Goal: Answer question/provide support: Share knowledge or assist other users

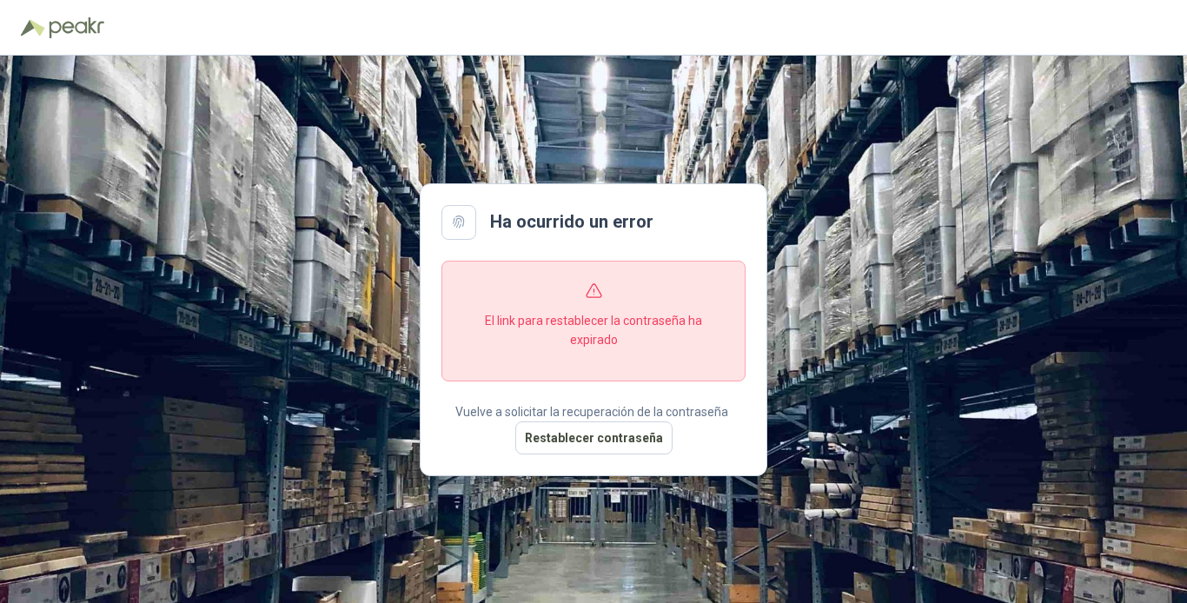
drag, startPoint x: 514, startPoint y: 125, endPoint x: 944, endPoint y: 35, distance: 439.7
click at [520, 123] on div "Ha ocurrido un error El link para restablecer la contraseña ha expirado Vuelve …" at bounding box center [593, 330] width 1187 height 548
click at [623, 440] on button "Restablecer contraseña" at bounding box center [593, 438] width 157 height 33
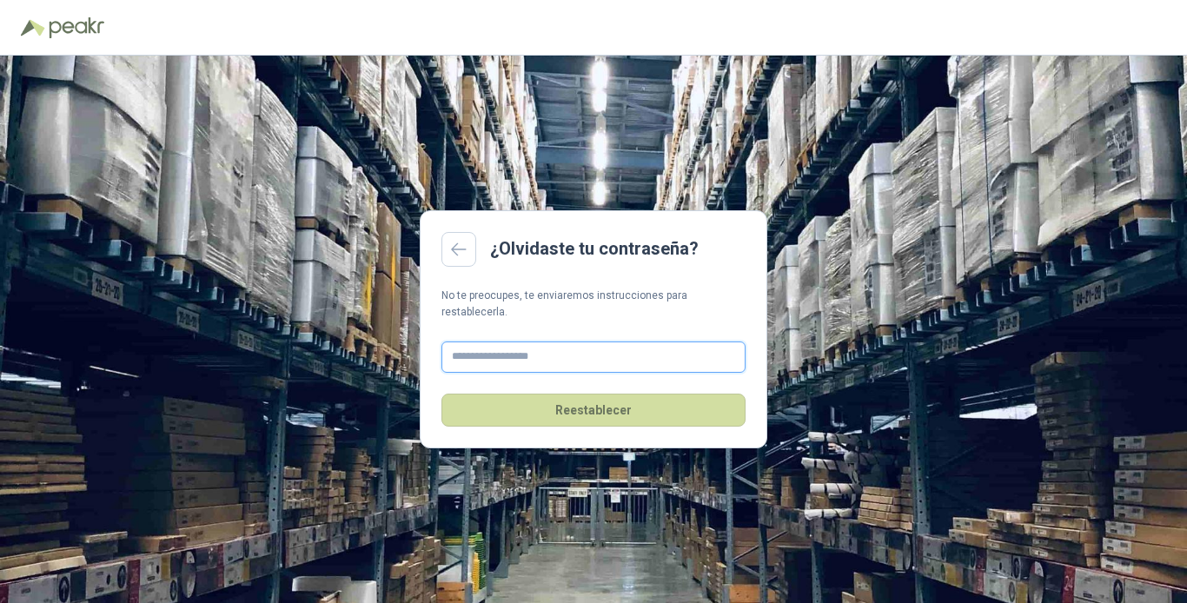
click at [512, 342] on input "text" at bounding box center [594, 357] width 304 height 31
type input "**********"
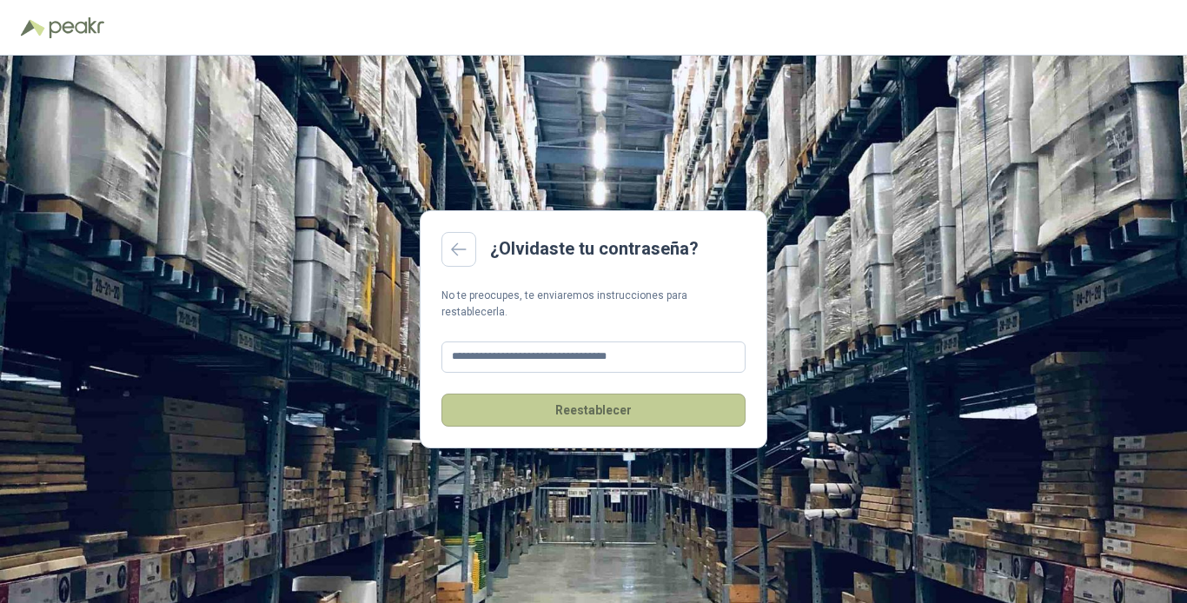
click at [564, 403] on button "Reestablecer" at bounding box center [594, 410] width 304 height 33
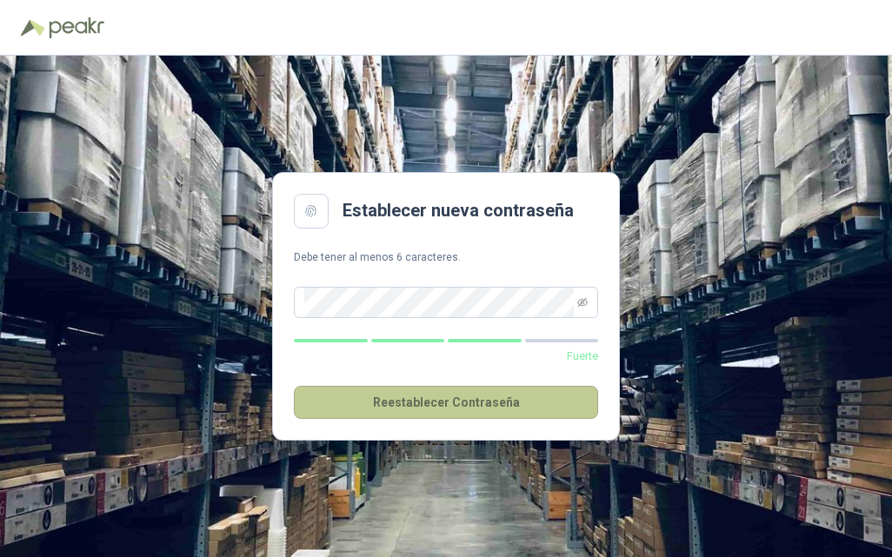
click at [434, 398] on button "Reestablecer Contraseña" at bounding box center [446, 402] width 304 height 33
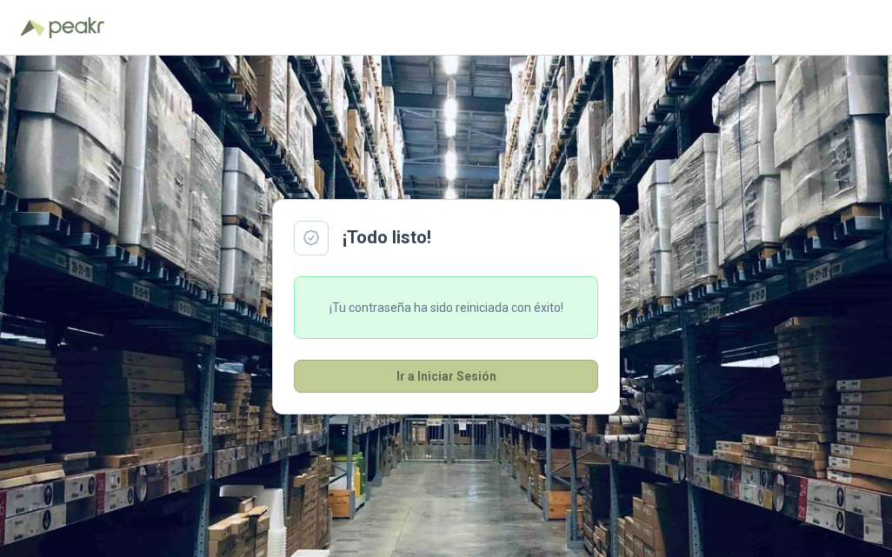
click at [454, 376] on button "Ir a Iniciar Sesión" at bounding box center [446, 376] width 304 height 33
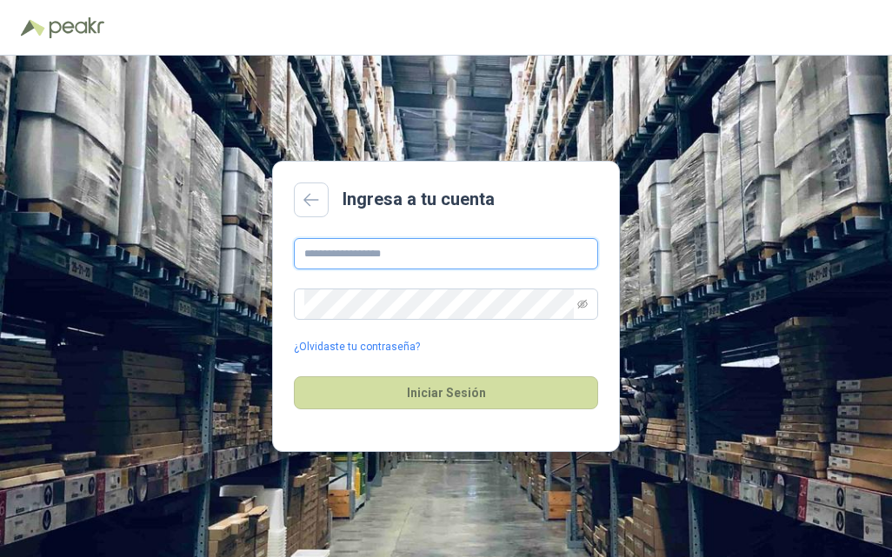
type input "**********"
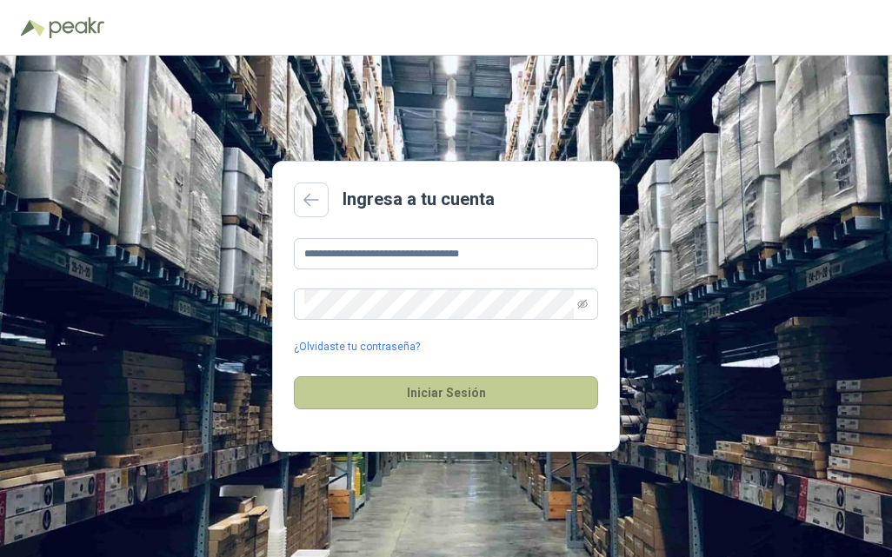
click at [455, 384] on button "Iniciar Sesión" at bounding box center [446, 392] width 304 height 33
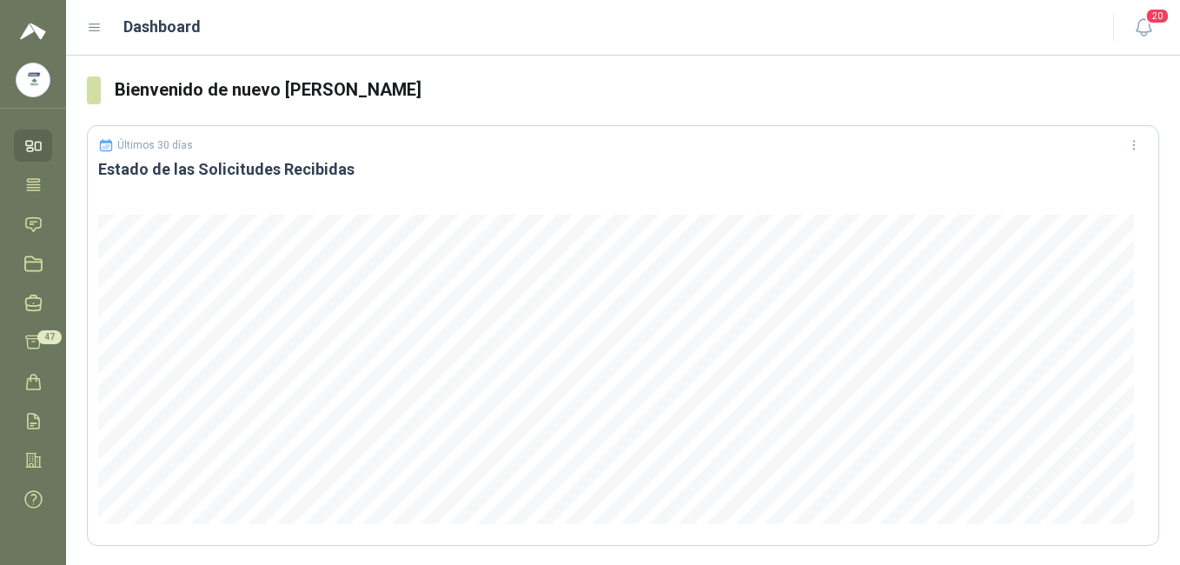
click at [36, 144] on icon at bounding box center [39, 147] width 6 height 8
click at [39, 190] on icon at bounding box center [33, 185] width 18 height 18
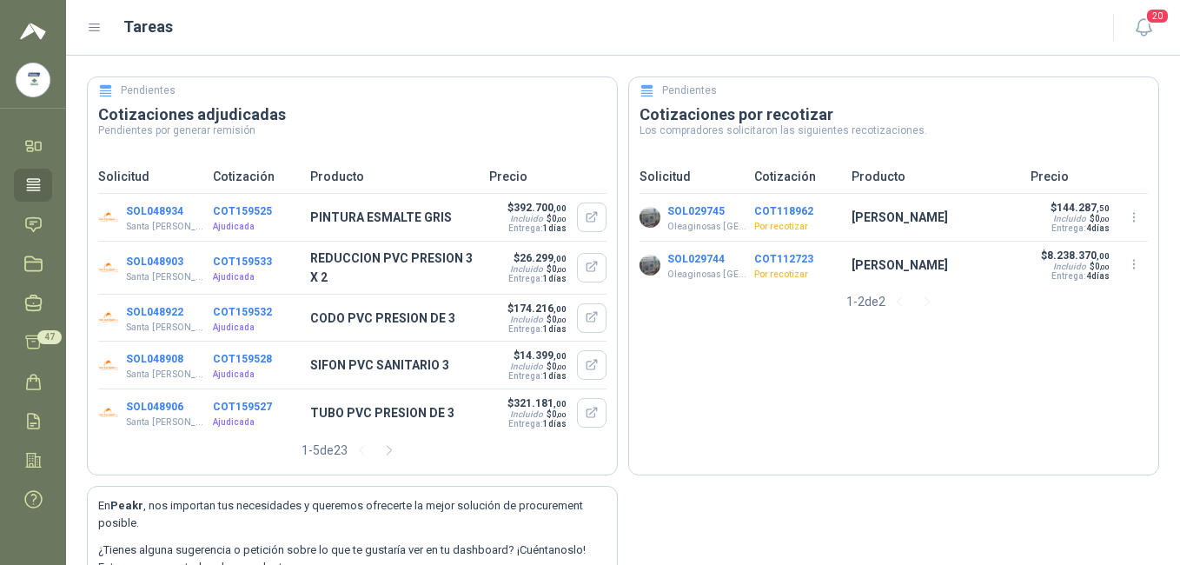
click at [91, 28] on icon at bounding box center [95, 27] width 10 height 7
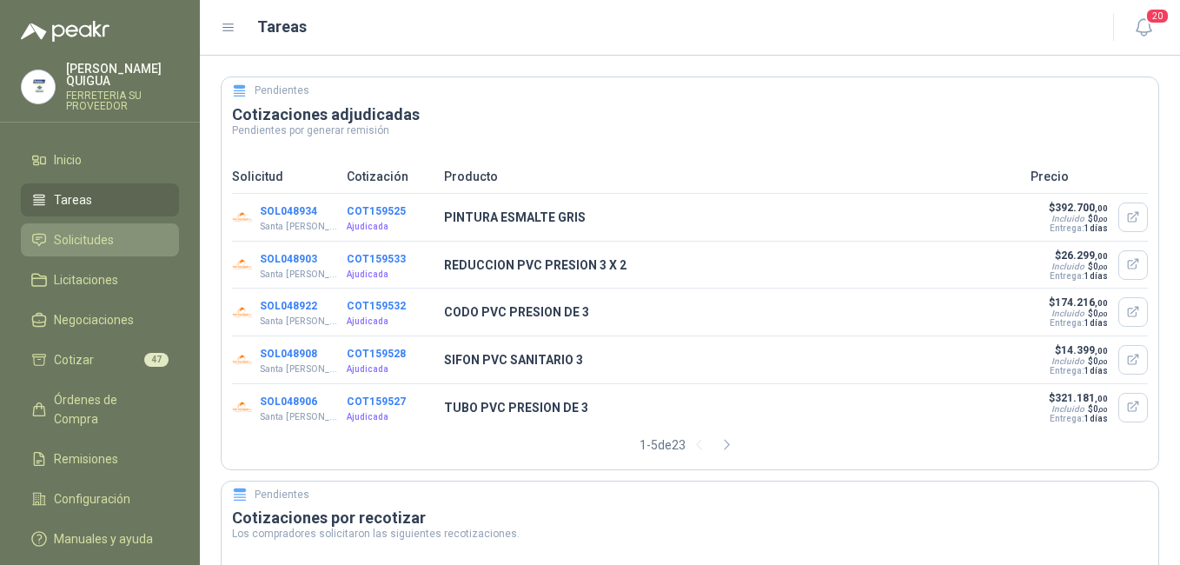
click at [104, 230] on span "Solicitudes" at bounding box center [84, 239] width 60 height 19
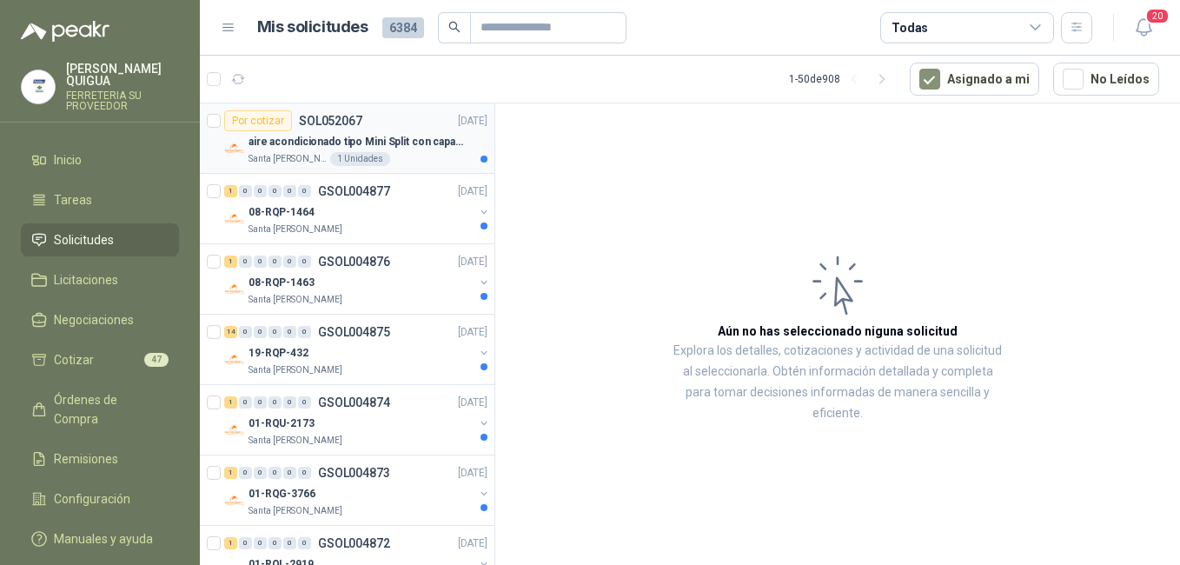
click at [403, 129] on div "Por cotizar SOL052067 [DATE]" at bounding box center [355, 120] width 263 height 21
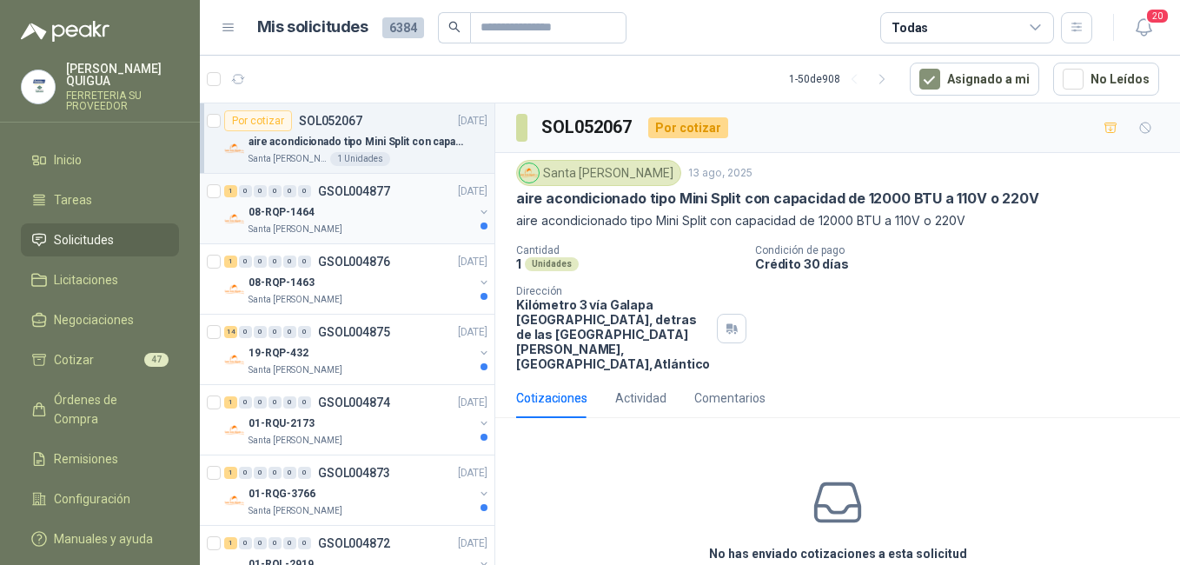
click at [349, 208] on div "08-RQP-1464" at bounding box center [361, 212] width 225 height 21
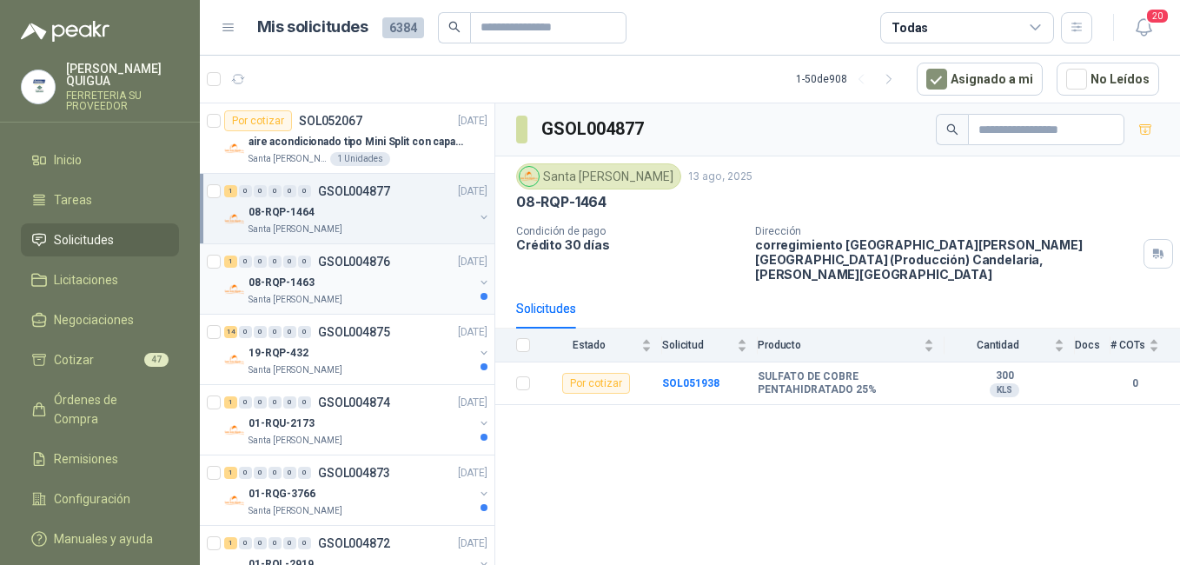
click at [376, 283] on div "08-RQP-1463" at bounding box center [361, 282] width 225 height 21
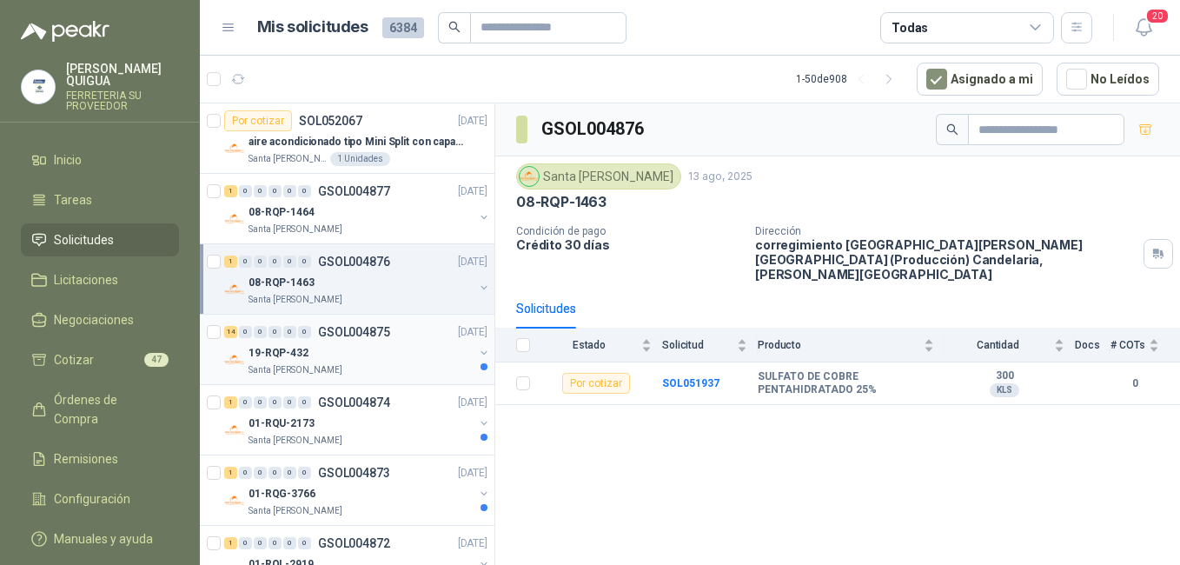
click at [408, 349] on div "19-RQP-432" at bounding box center [361, 352] width 225 height 21
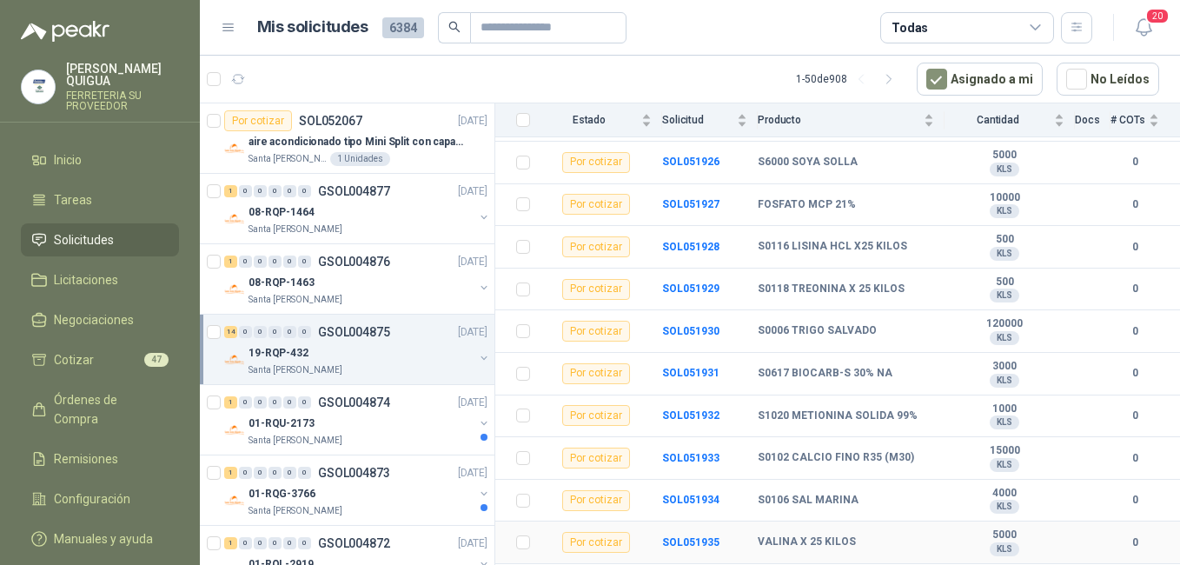
scroll to position [369, 0]
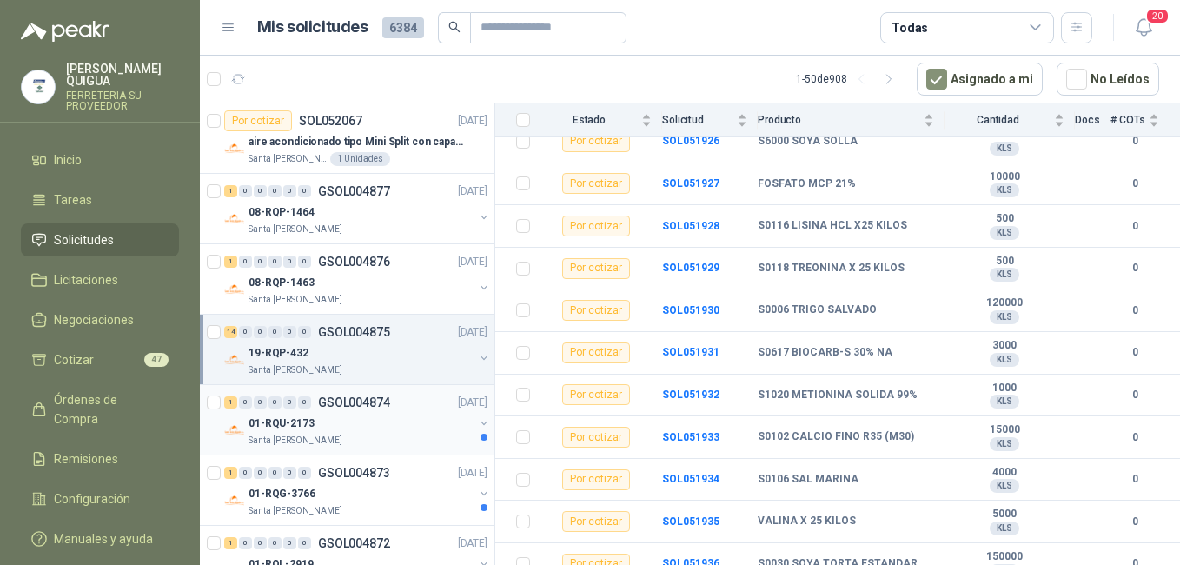
click at [402, 416] on div "01-RQU-2173" at bounding box center [361, 423] width 225 height 21
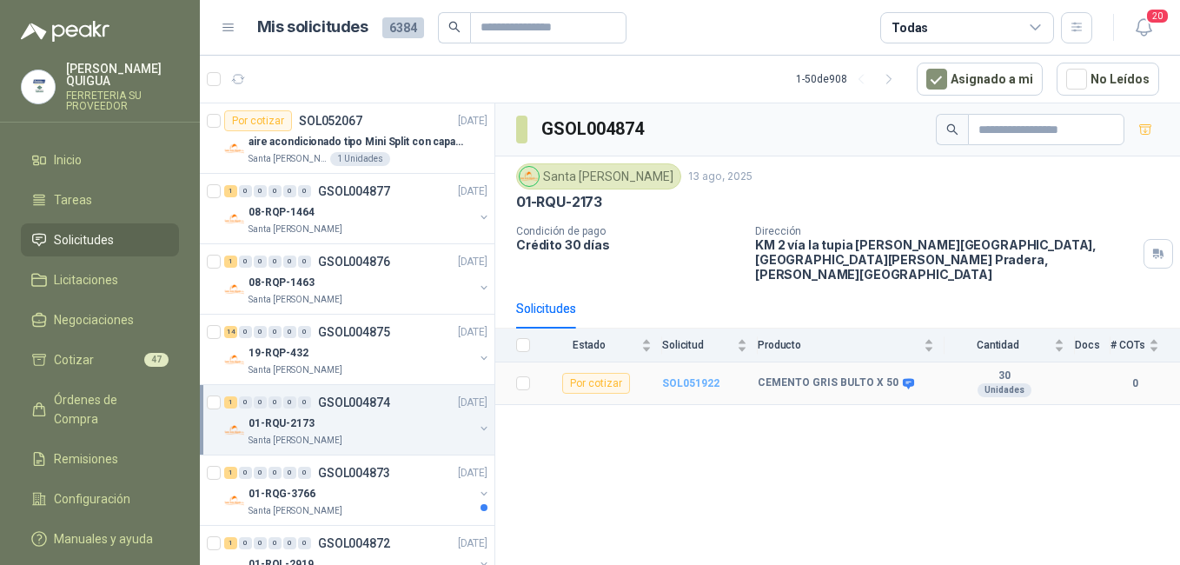
click at [677, 377] on b "SOL051922" at bounding box center [690, 383] width 57 height 12
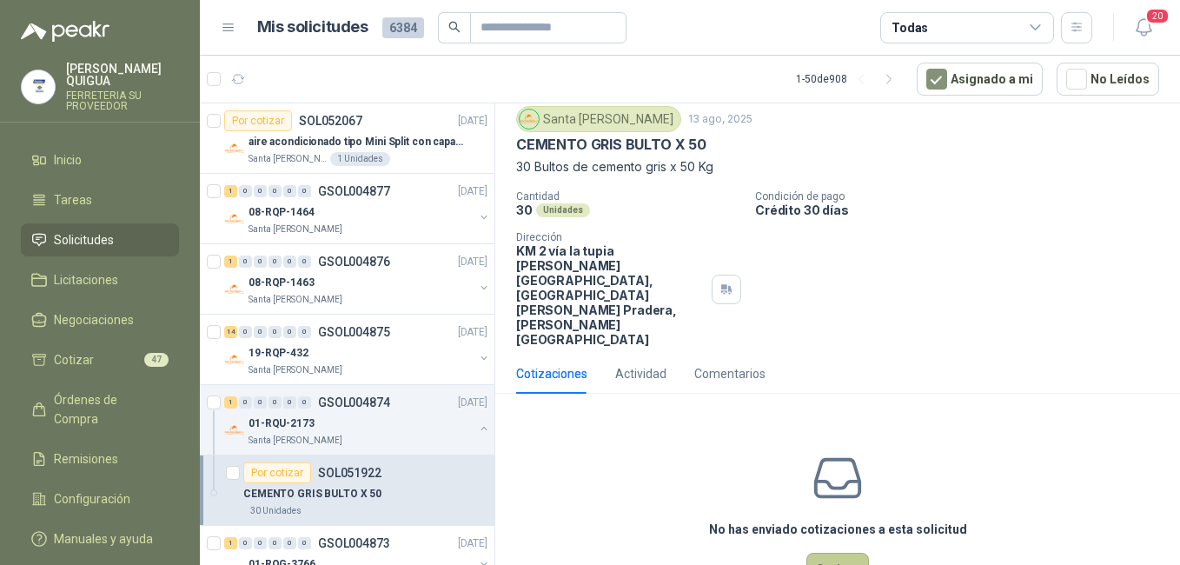
click at [834, 553] on button "Cotizar" at bounding box center [838, 569] width 63 height 33
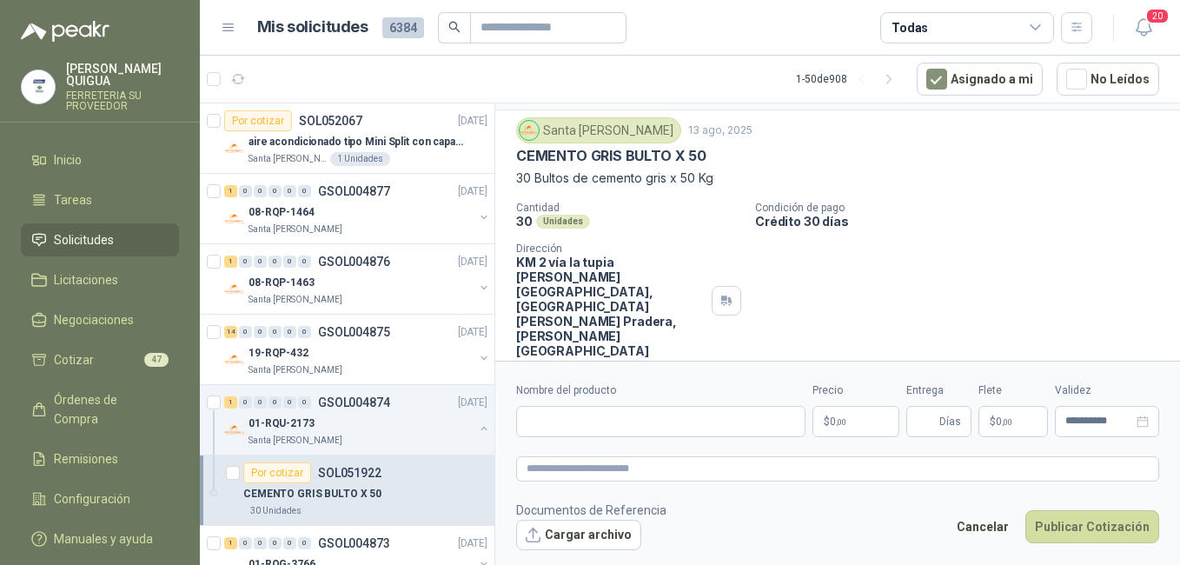
scroll to position [42, 0]
click at [635, 421] on input "Nombre del producto" at bounding box center [660, 421] width 289 height 31
type input "**********"
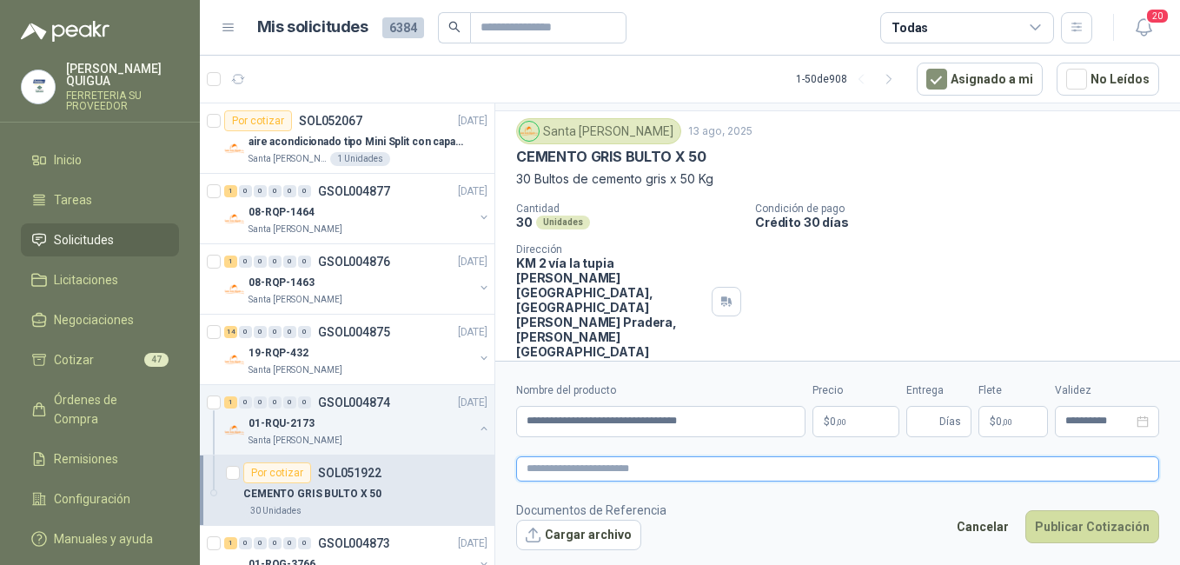
click at [616, 465] on textarea at bounding box center [837, 468] width 643 height 25
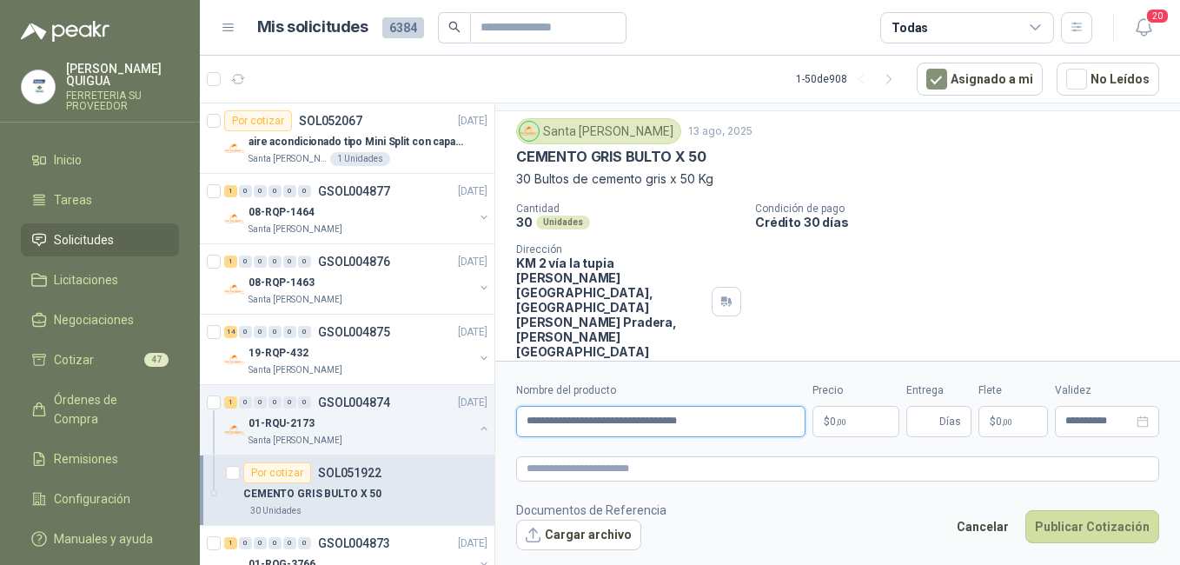
drag, startPoint x: 524, startPoint y: 415, endPoint x: 695, endPoint y: 421, distance: 171.4
click at [721, 414] on input "**********" at bounding box center [660, 421] width 289 height 31
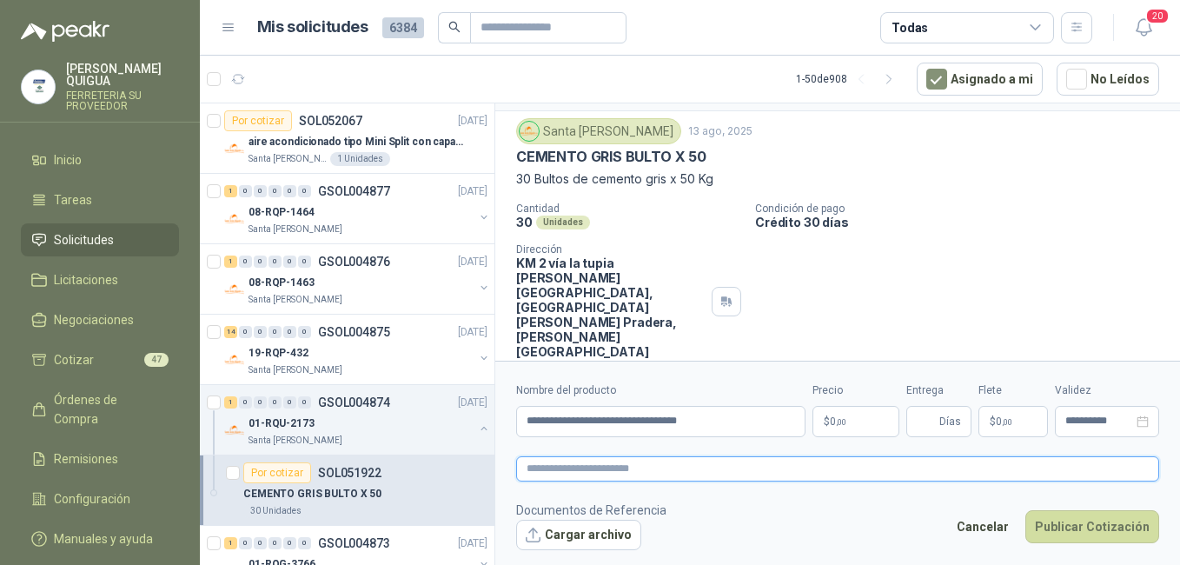
paste textarea "**********"
type textarea "**********"
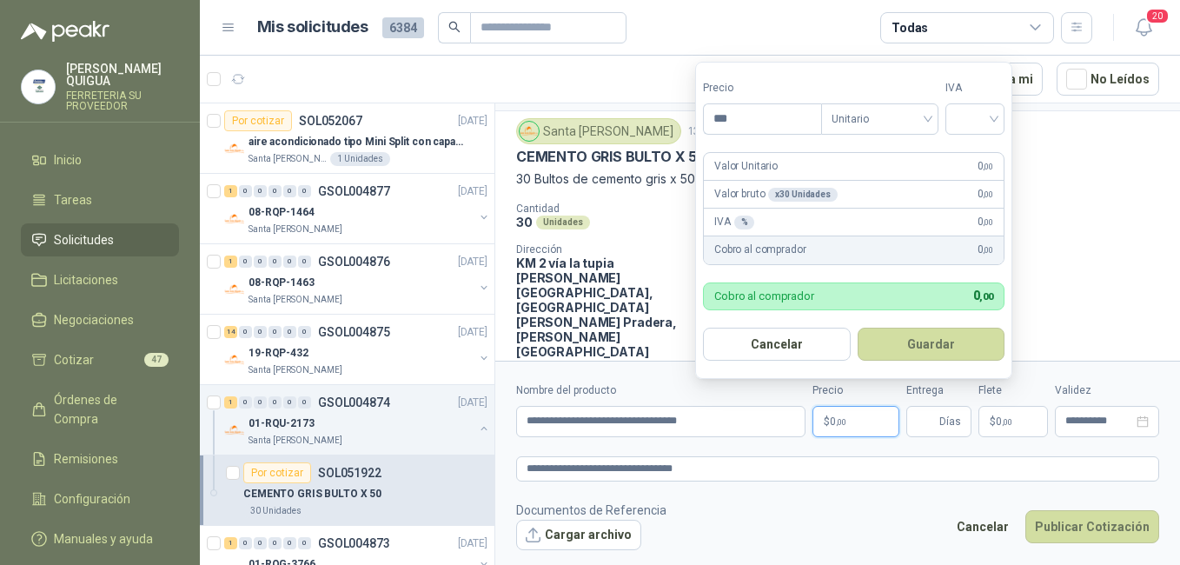
click at [854, 420] on p "$ 0 ,00" at bounding box center [856, 421] width 87 height 31
type input "********"
click at [891, 120] on input "search" at bounding box center [975, 117] width 38 height 26
click at [891, 153] on div "19%" at bounding box center [979, 154] width 32 height 19
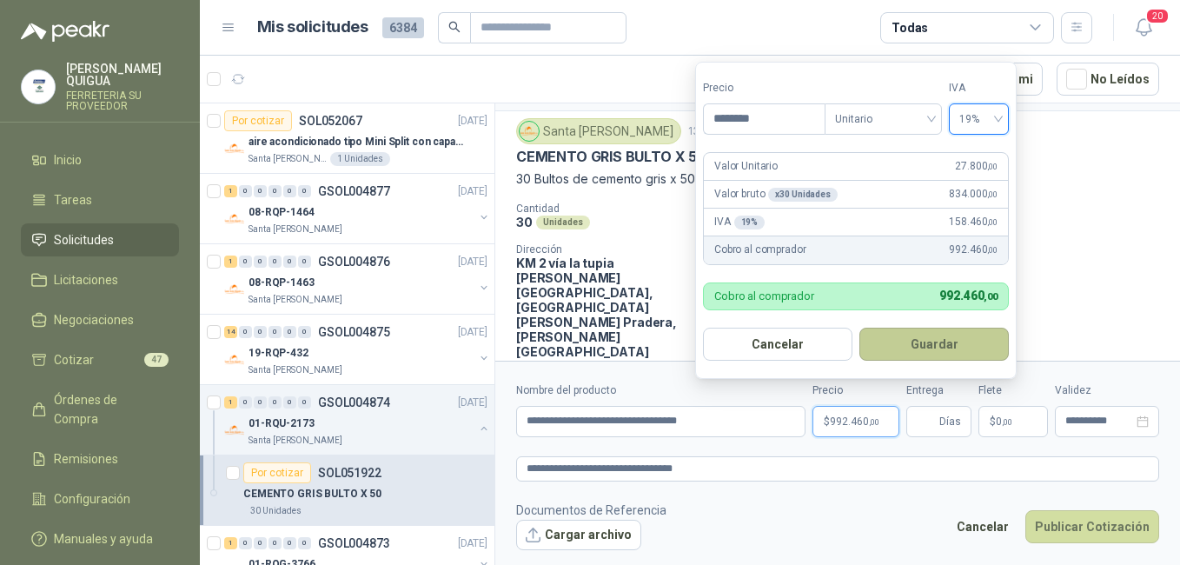
click at [891, 338] on button "Guardar" at bounding box center [935, 344] width 150 height 33
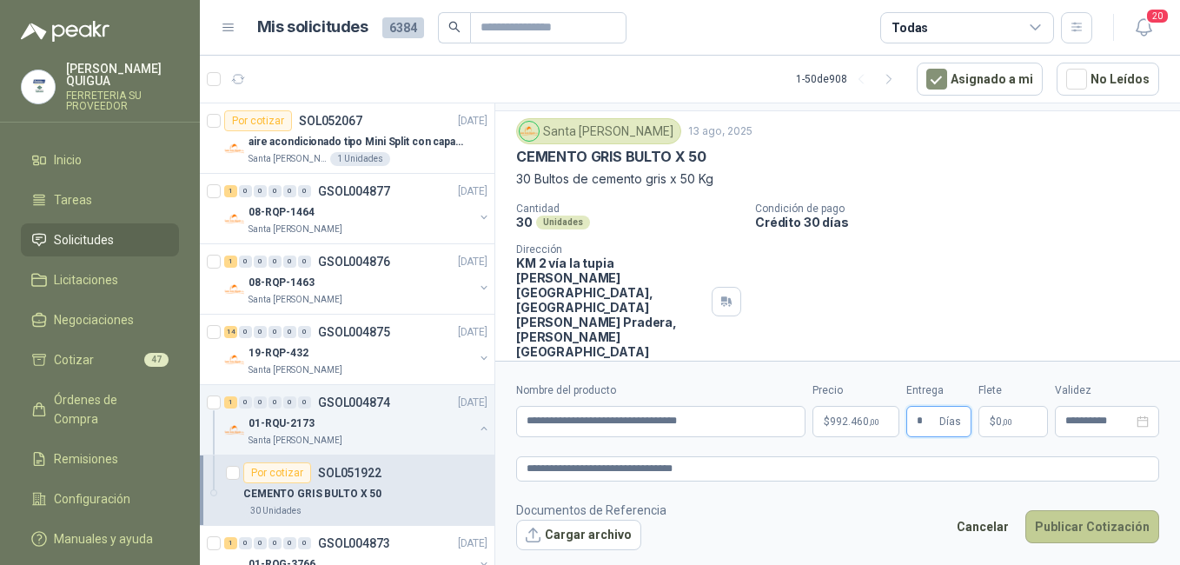
type input "*"
click at [891, 515] on button "Publicar Cotización" at bounding box center [1093, 526] width 134 height 33
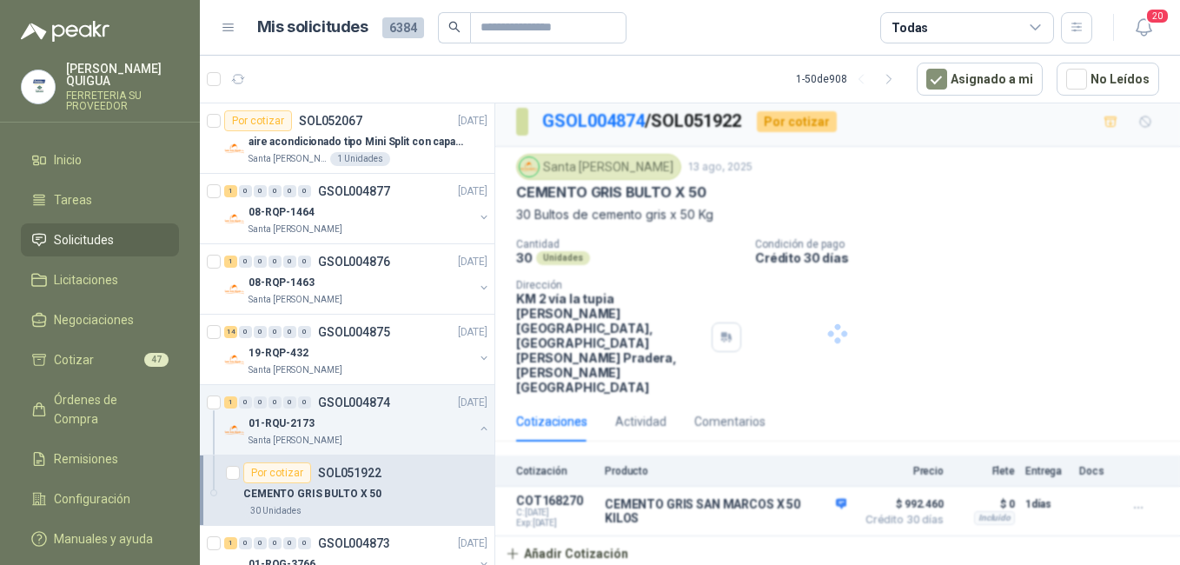
scroll to position [0, 0]
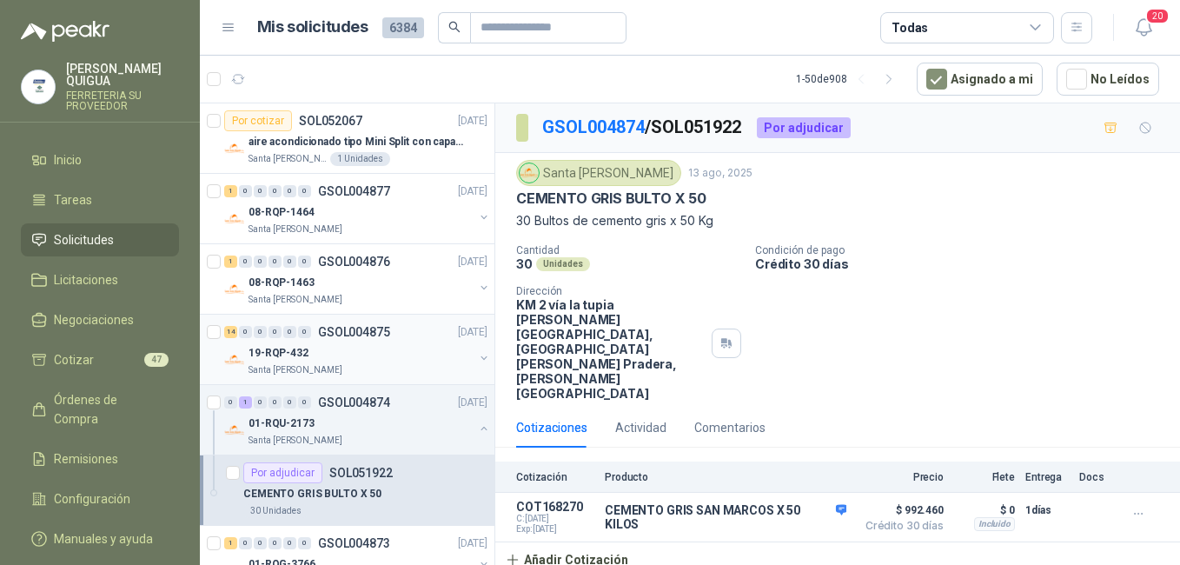
click at [389, 352] on div "19-RQP-432" at bounding box center [361, 352] width 225 height 21
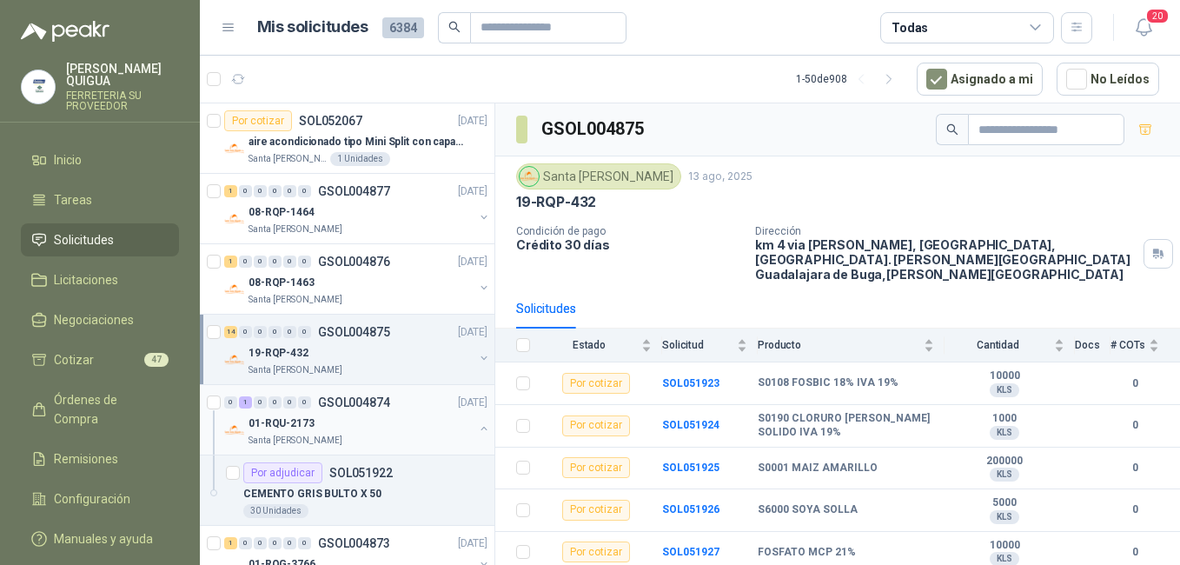
click at [395, 404] on div "0 1 0 0 0 0 GSOL004874 [DATE]" at bounding box center [357, 402] width 267 height 21
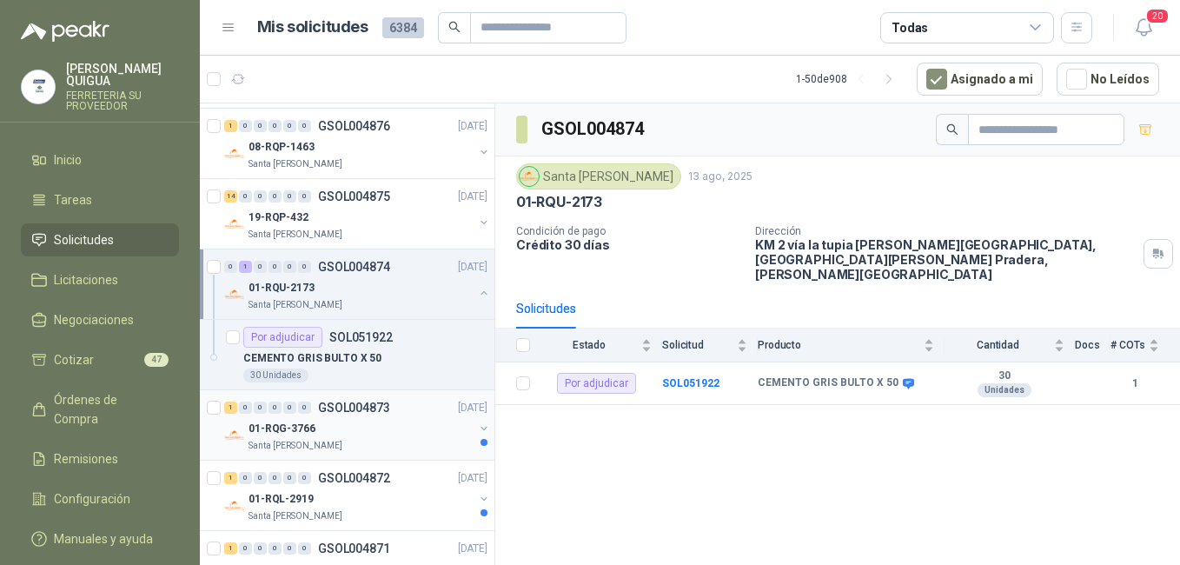
scroll to position [174, 0]
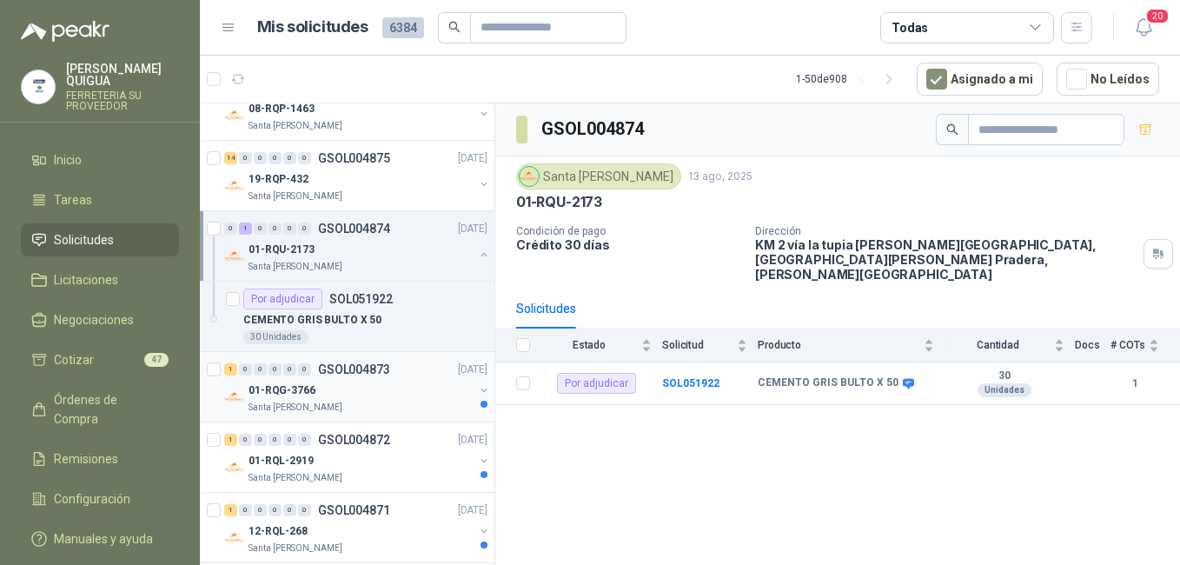
click at [416, 395] on div "01-RQG-3766" at bounding box center [361, 390] width 225 height 21
